Goal: Task Accomplishment & Management: Manage account settings

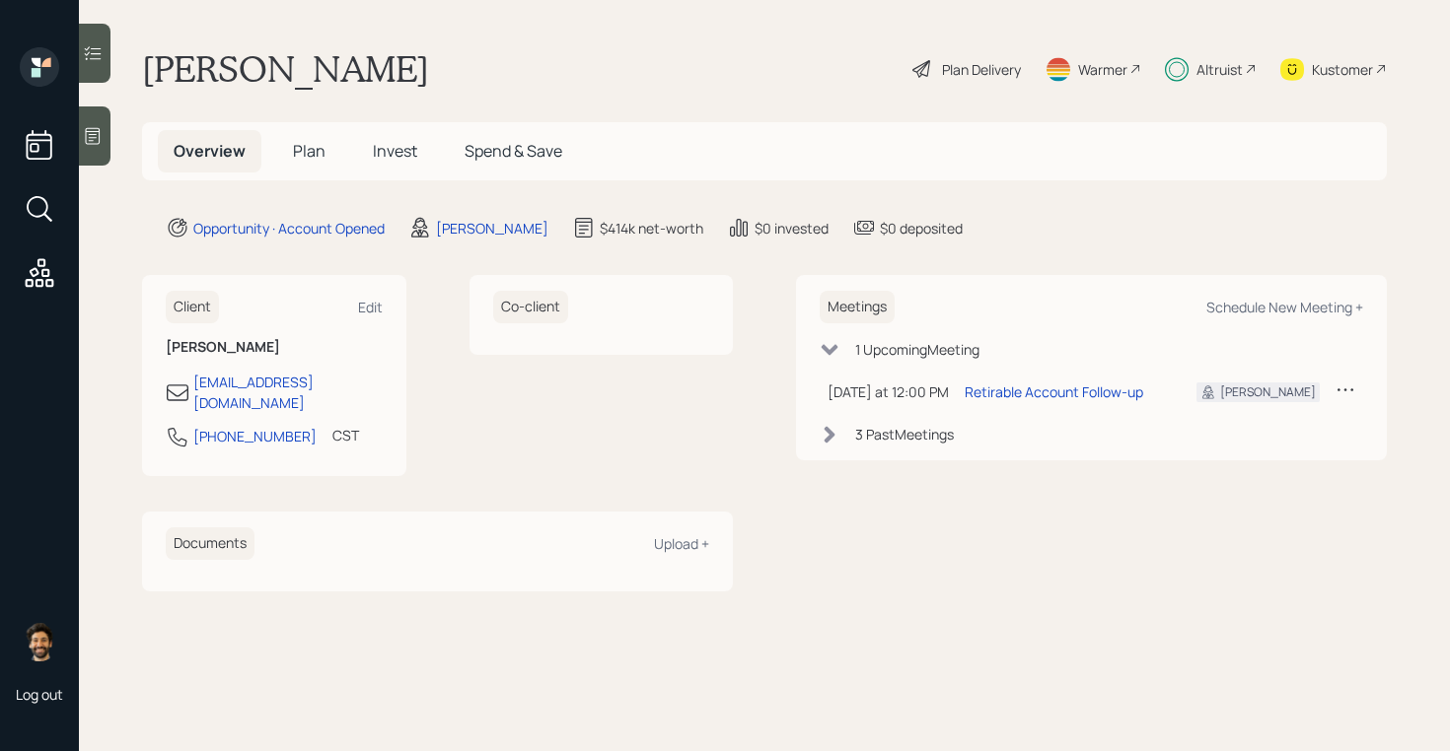
click at [397, 149] on span "Invest" at bounding box center [395, 151] width 44 height 22
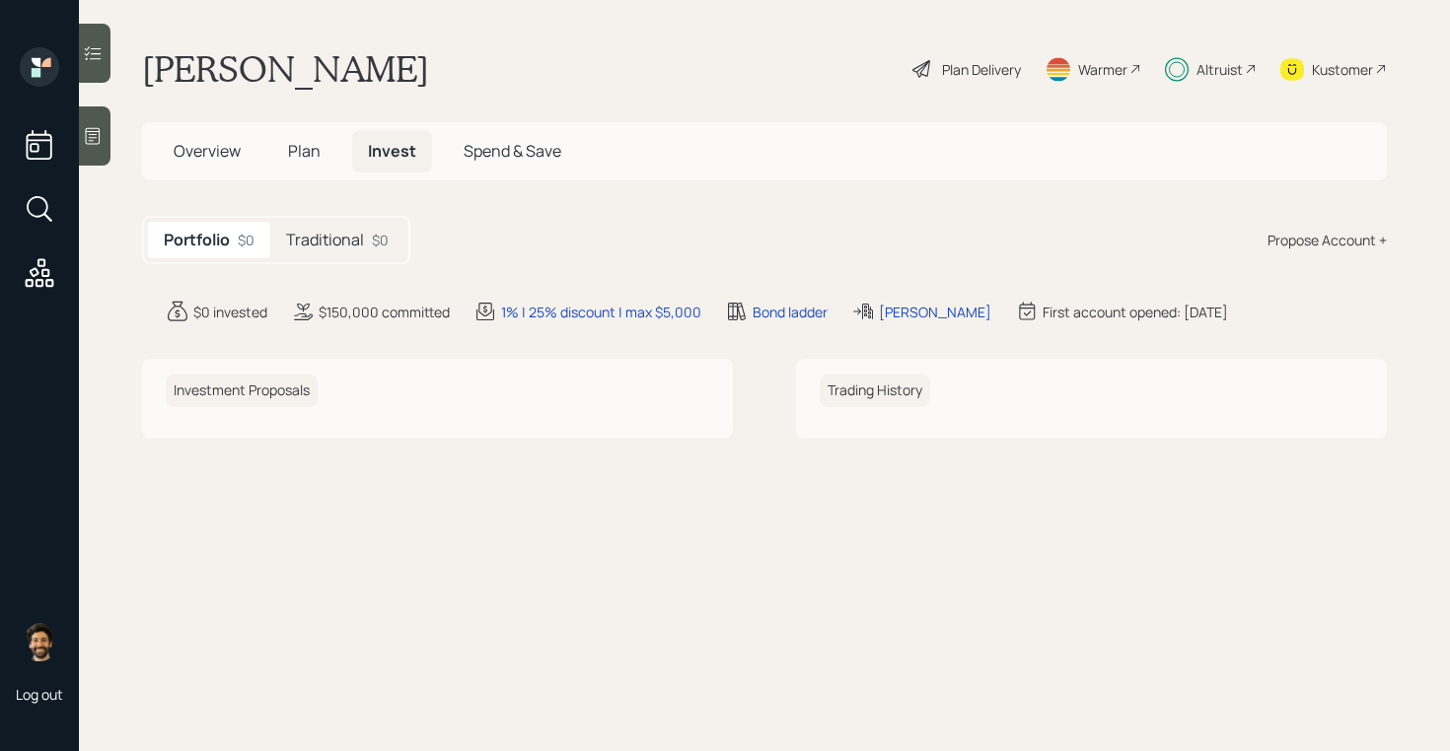
click at [337, 245] on h5 "Traditional" at bounding box center [325, 240] width 78 height 19
